Goal: Contribute content

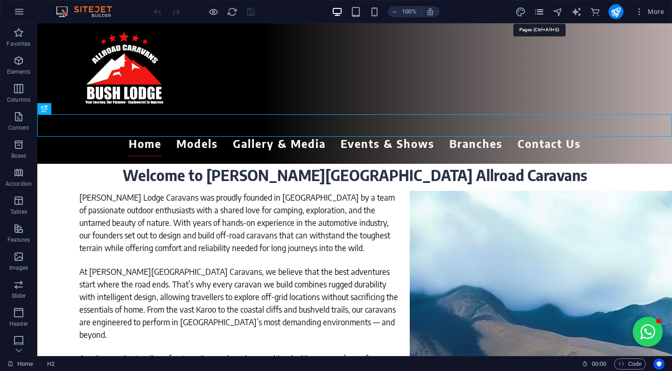
click at [467, 224] on icon "pages" at bounding box center [467, 241] width 0 height 34
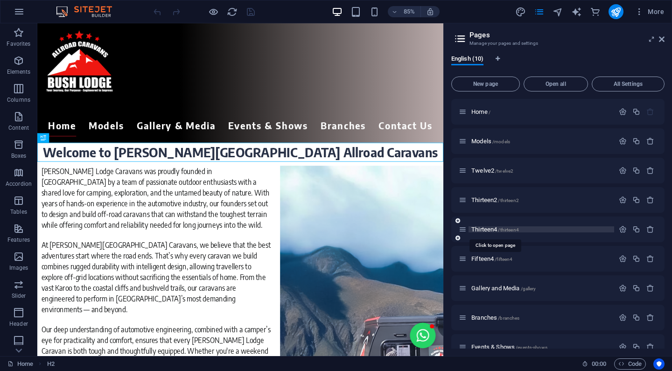
click at [482, 230] on span "Thirteen4 /thirteen4" at bounding box center [496, 229] width 48 height 7
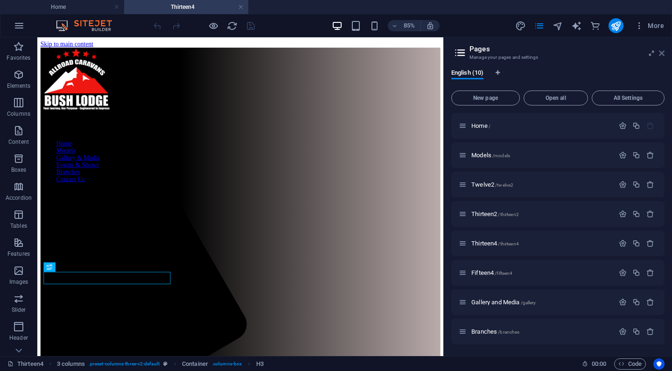
click at [664, 54] on icon at bounding box center [662, 52] width 6 height 7
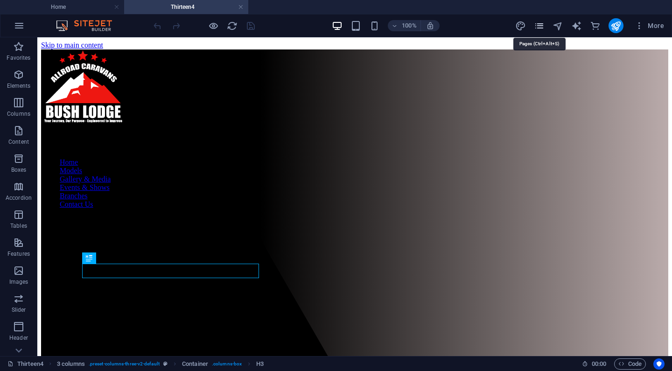
click at [543, 28] on icon "pages" at bounding box center [539, 26] width 11 height 11
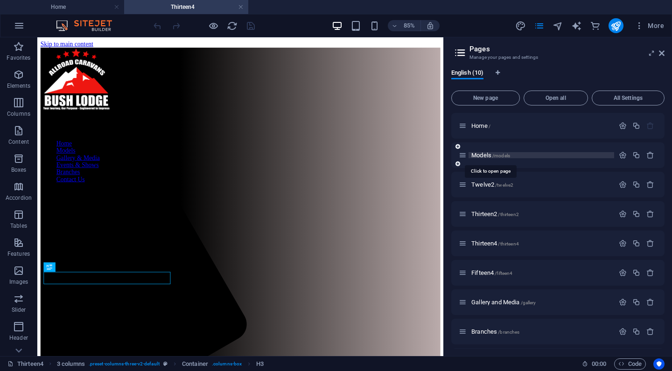
click at [483, 153] on span "Models /models" at bounding box center [491, 155] width 39 height 7
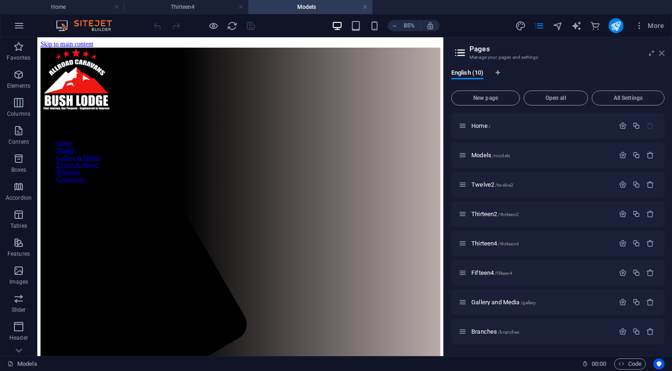
click at [664, 52] on icon at bounding box center [662, 52] width 6 height 7
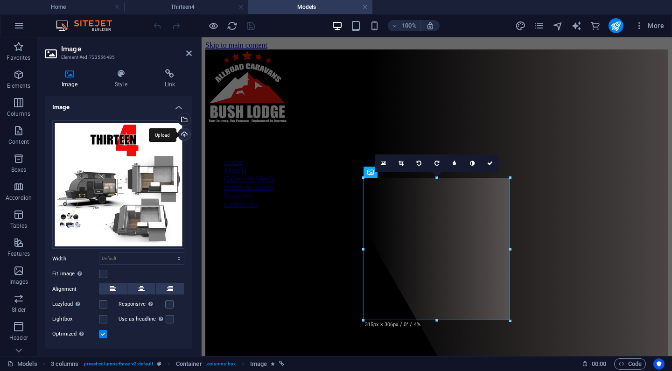
click at [182, 135] on div "Upload" at bounding box center [184, 135] width 14 height 14
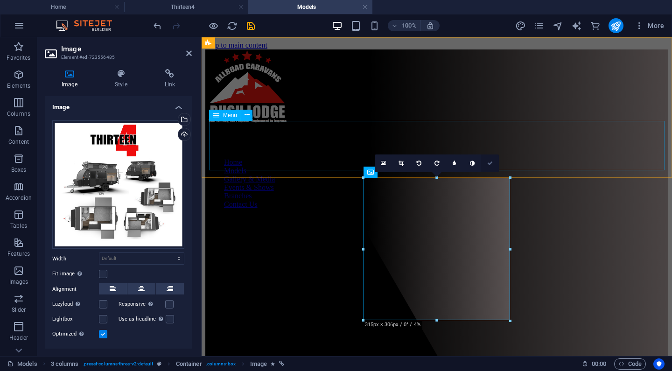
click at [491, 161] on icon at bounding box center [490, 164] width 6 height 6
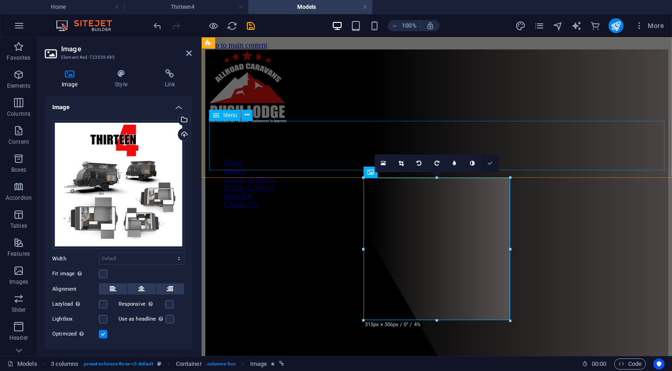
click at [490, 159] on link at bounding box center [490, 164] width 18 height 18
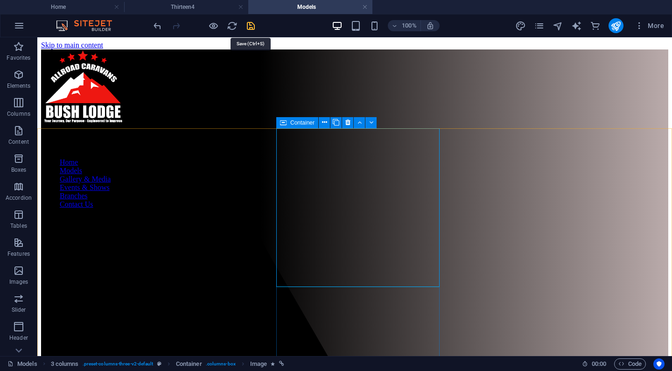
click at [250, 24] on icon "save" at bounding box center [251, 26] width 11 height 11
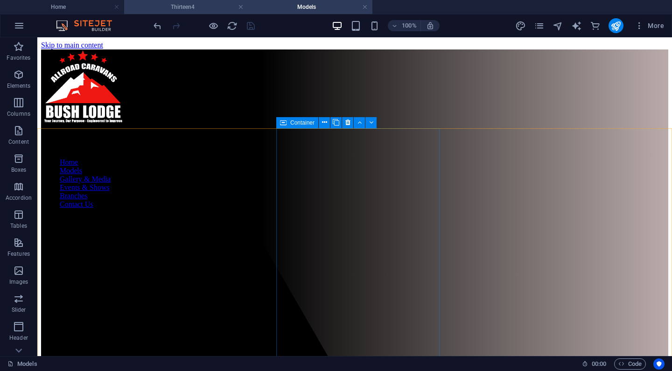
click at [191, 2] on h4 "Thirteen4" at bounding box center [186, 7] width 124 height 10
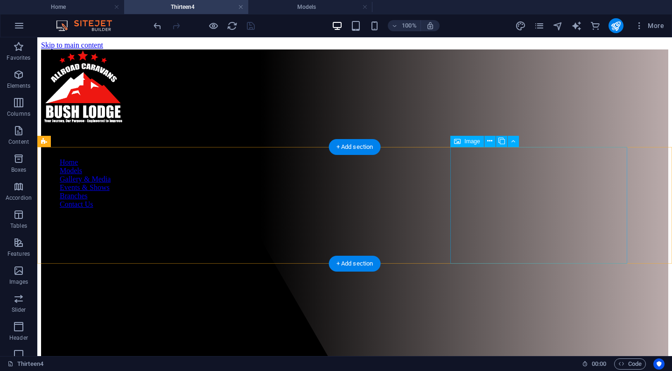
select select "px"
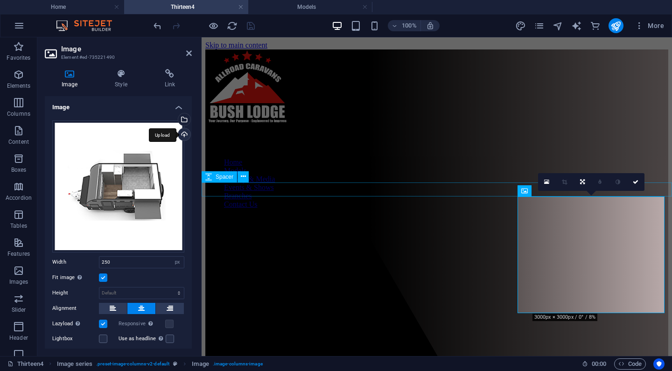
click at [181, 132] on div "Upload" at bounding box center [184, 135] width 14 height 14
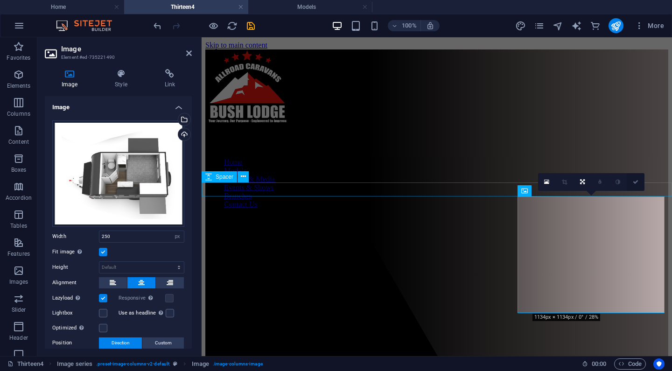
click at [635, 185] on link at bounding box center [636, 182] width 18 height 18
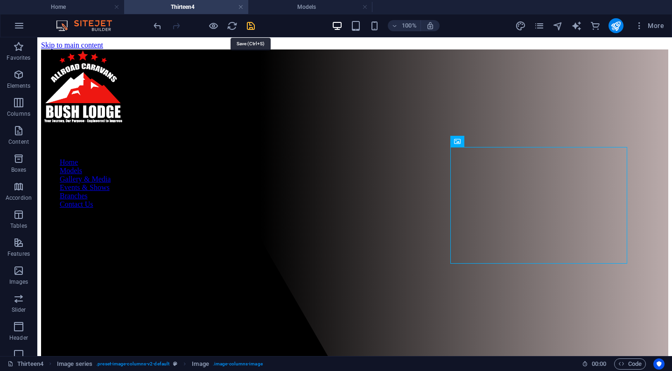
click at [251, 25] on icon "save" at bounding box center [251, 26] width 11 height 11
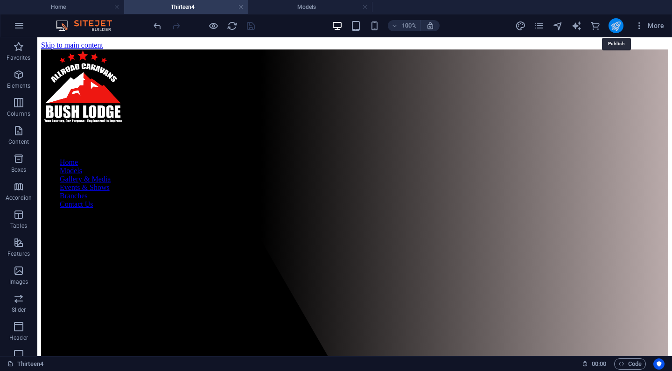
click at [616, 22] on icon "publish" at bounding box center [616, 26] width 11 height 11
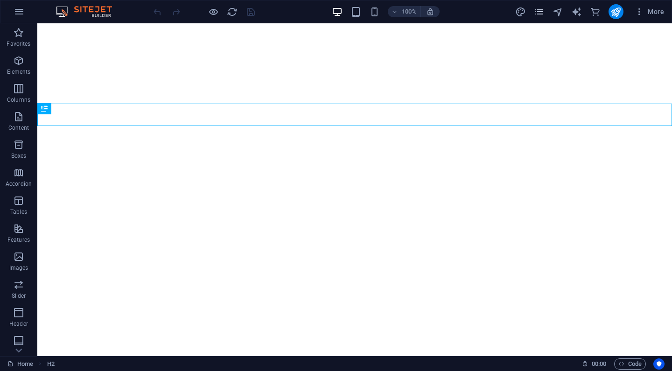
click at [540, 9] on icon "pages" at bounding box center [539, 12] width 11 height 11
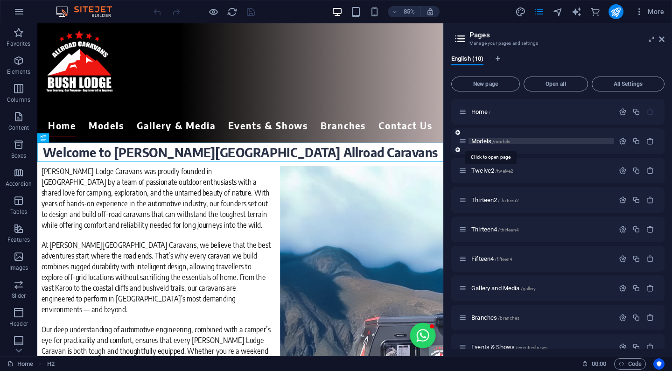
click at [475, 140] on span "Models /models" at bounding box center [491, 141] width 39 height 7
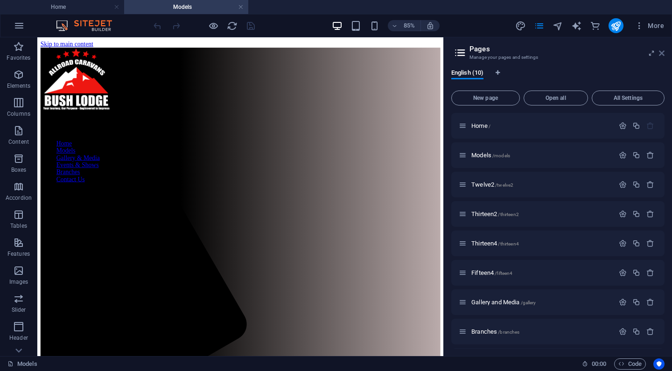
click at [663, 51] on icon at bounding box center [662, 52] width 6 height 7
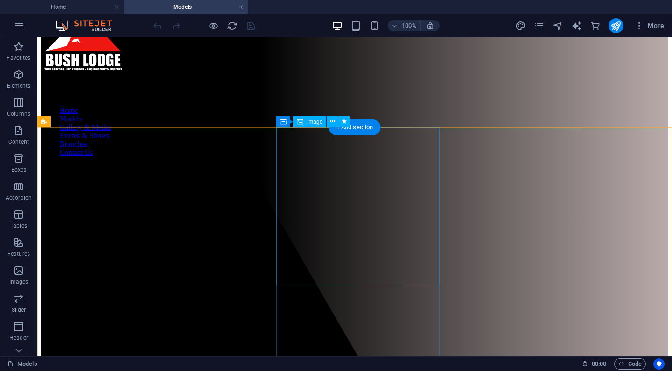
scroll to position [71, 0]
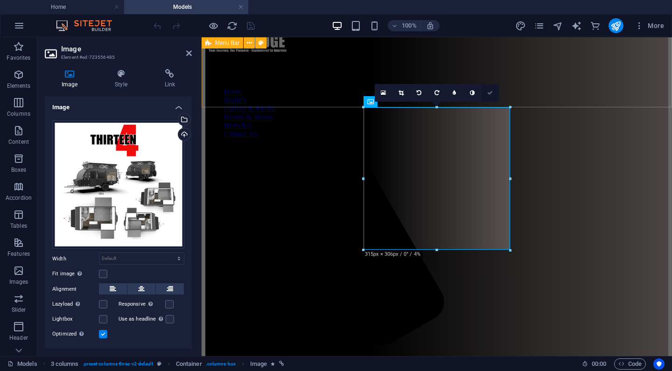
click at [492, 91] on icon at bounding box center [490, 93] width 6 height 6
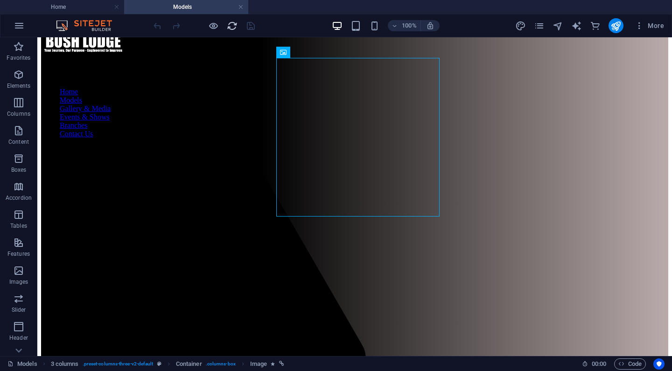
click at [231, 24] on icon "reload" at bounding box center [232, 26] width 11 height 11
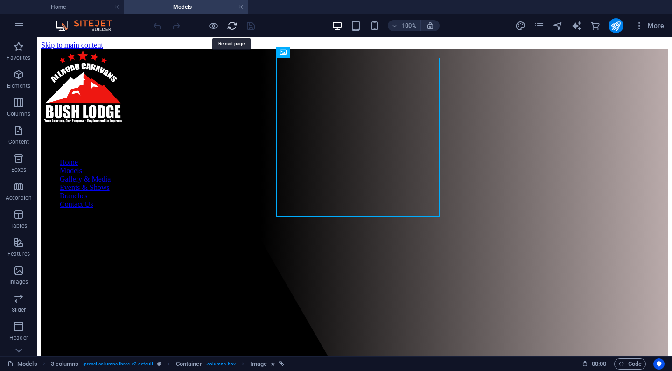
scroll to position [0, 0]
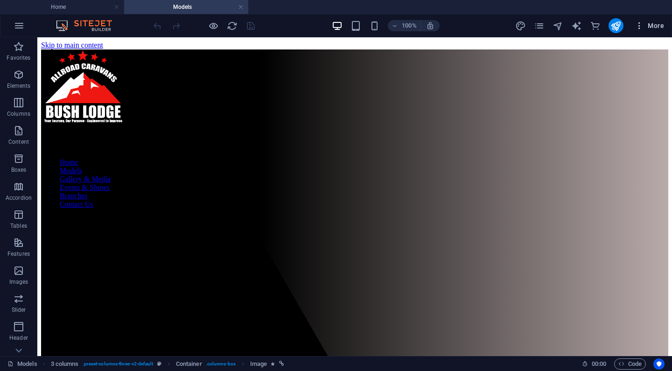
click at [662, 26] on span "More" at bounding box center [649, 25] width 29 height 9
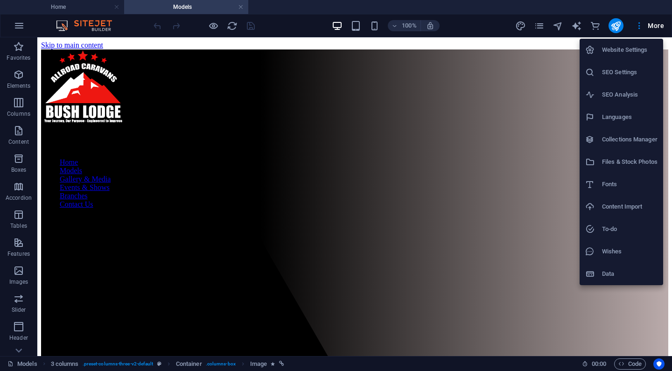
click at [615, 162] on h6 "Files & Stock Photos" at bounding box center [630, 161] width 56 height 11
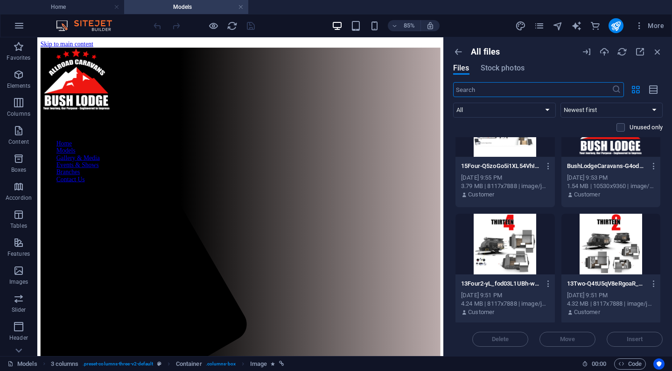
scroll to position [3835, 0]
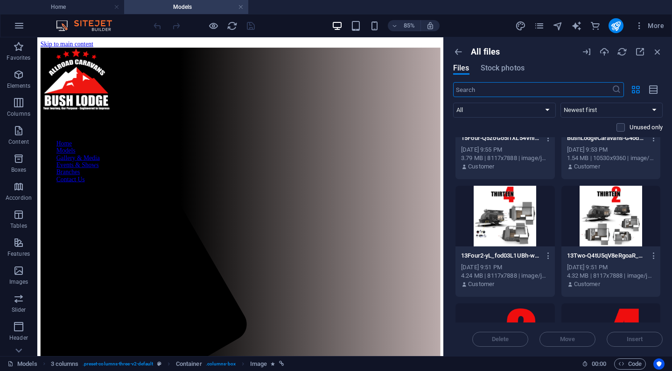
click at [499, 210] on div at bounding box center [505, 216] width 99 height 61
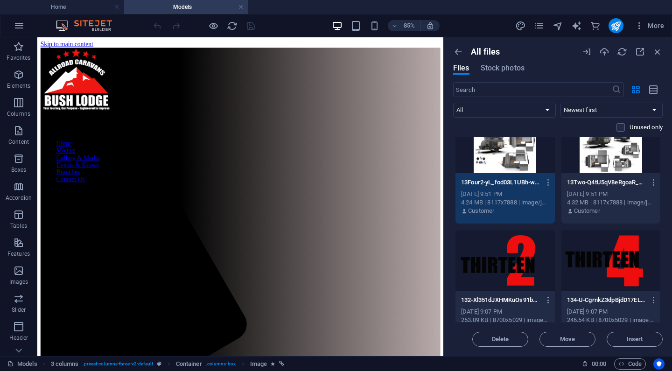
scroll to position [3910, 0]
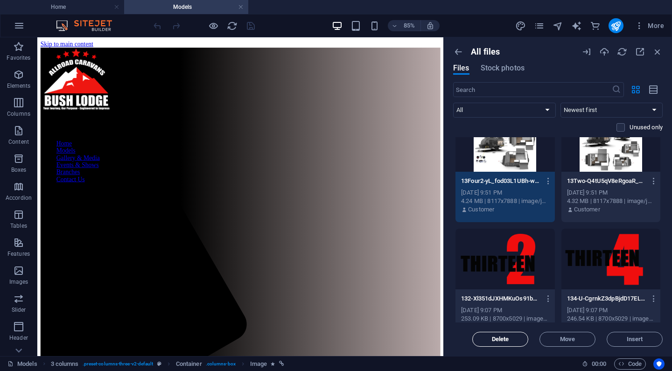
click at [493, 338] on span "Delete" at bounding box center [500, 340] width 17 height 6
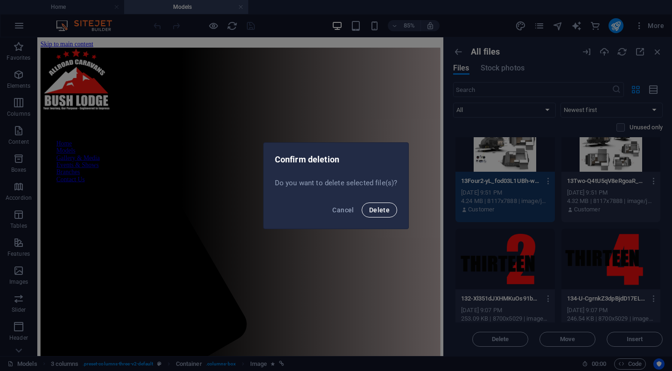
click at [373, 206] on span "Delete" at bounding box center [379, 209] width 21 height 7
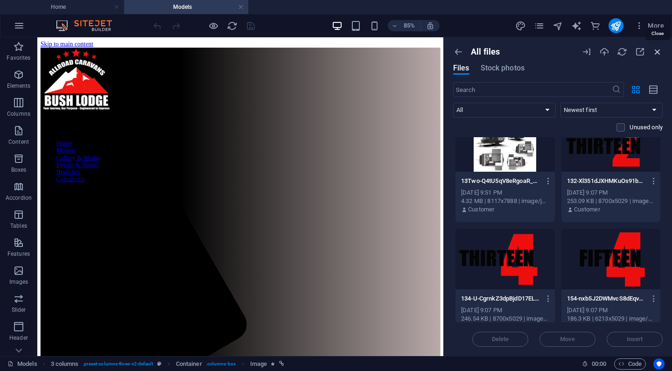
click at [660, 52] on icon "button" at bounding box center [658, 52] width 10 height 10
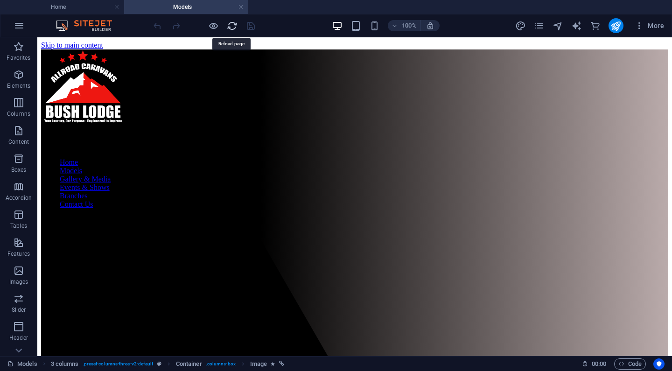
click at [231, 24] on icon "reload" at bounding box center [232, 26] width 11 height 11
click at [618, 26] on icon "publish" at bounding box center [616, 26] width 11 height 11
